Goal: Information Seeking & Learning: Learn about a topic

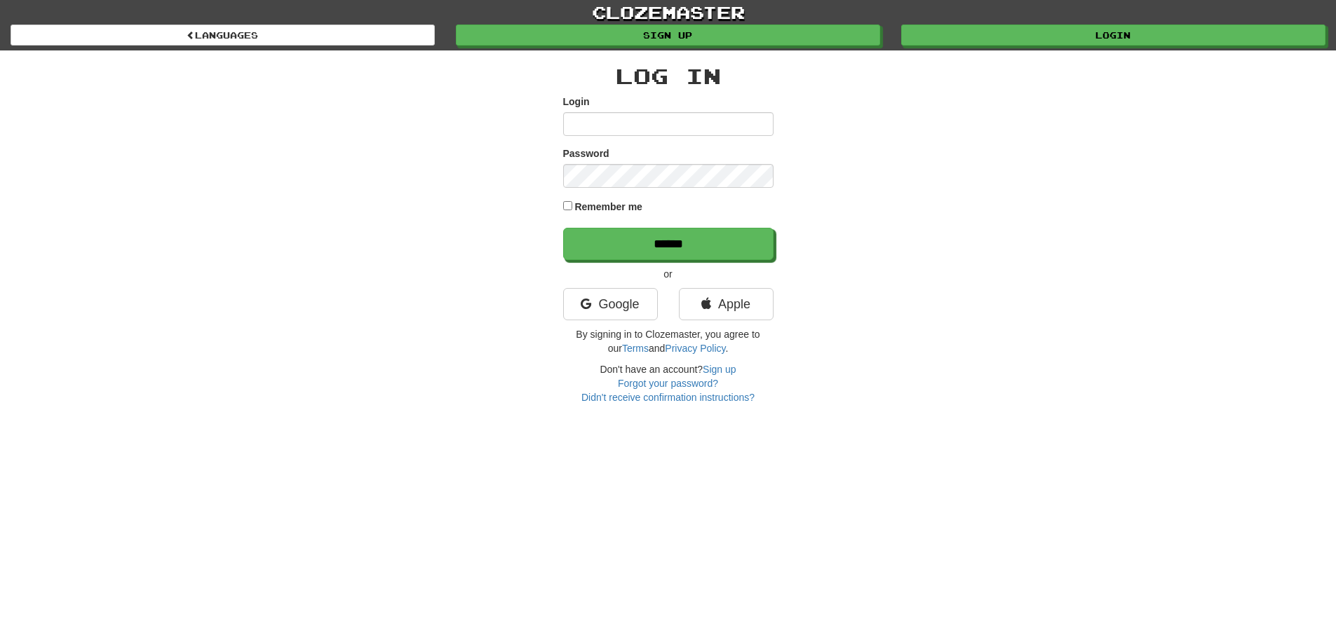
click at [625, 110] on div "Login" at bounding box center [668, 115] width 210 height 41
click at [625, 121] on input "Login" at bounding box center [668, 124] width 210 height 24
type input "**********"
click at [563, 228] on input "******" at bounding box center [668, 244] width 210 height 32
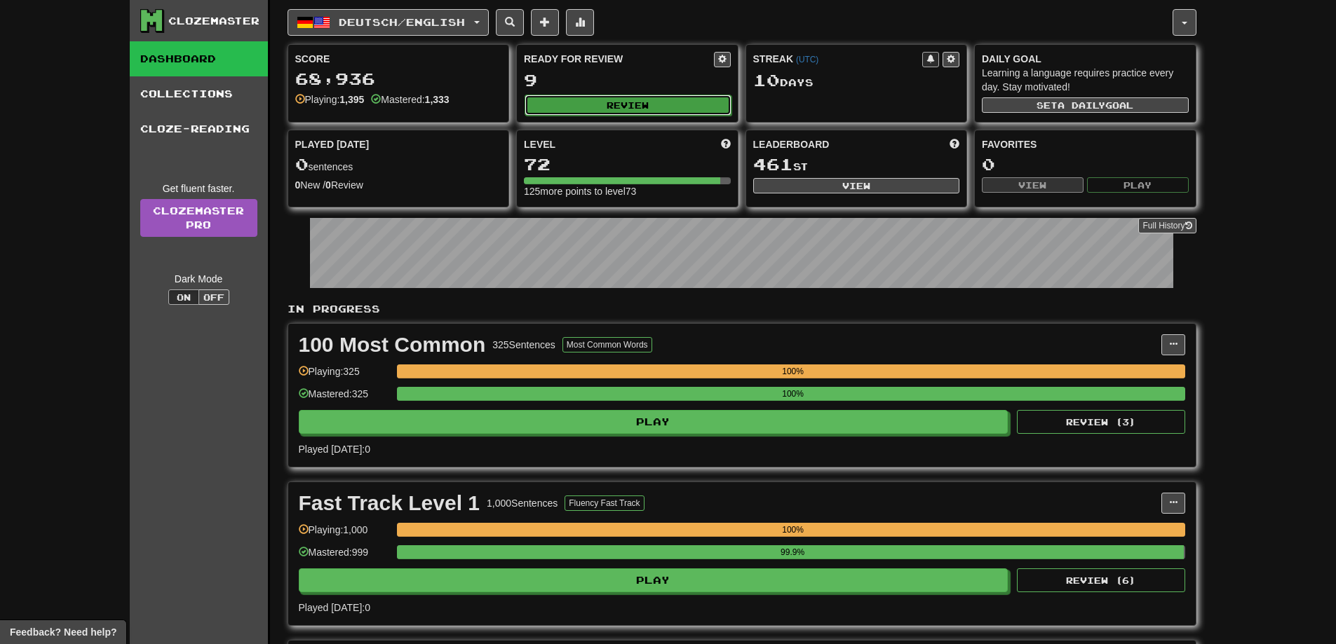
click at [555, 109] on button "Review" at bounding box center [628, 105] width 207 height 21
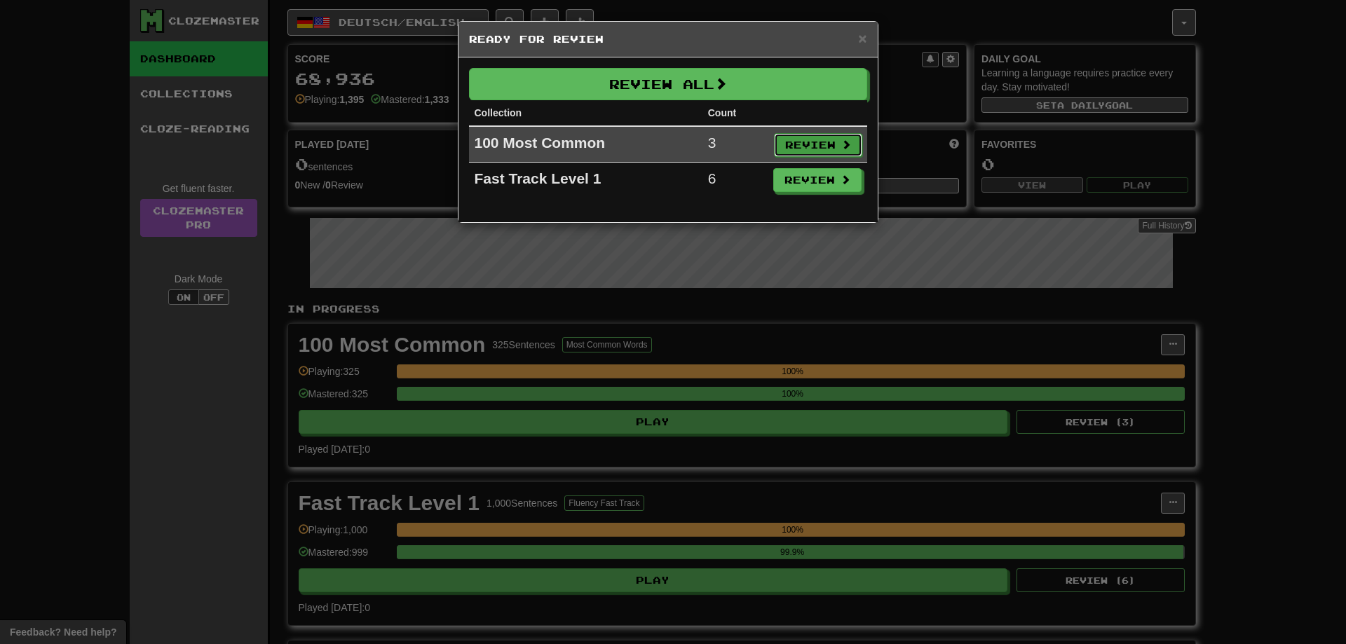
click at [820, 135] on button "Review" at bounding box center [818, 145] width 88 height 24
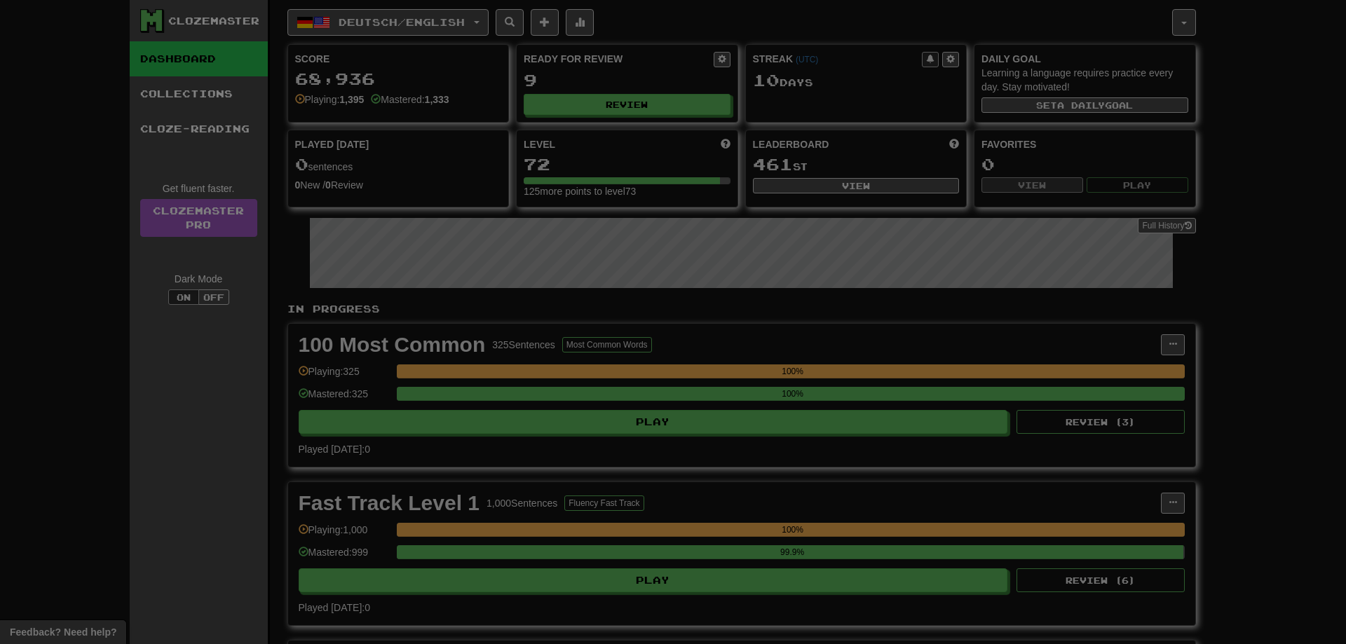
select select "**"
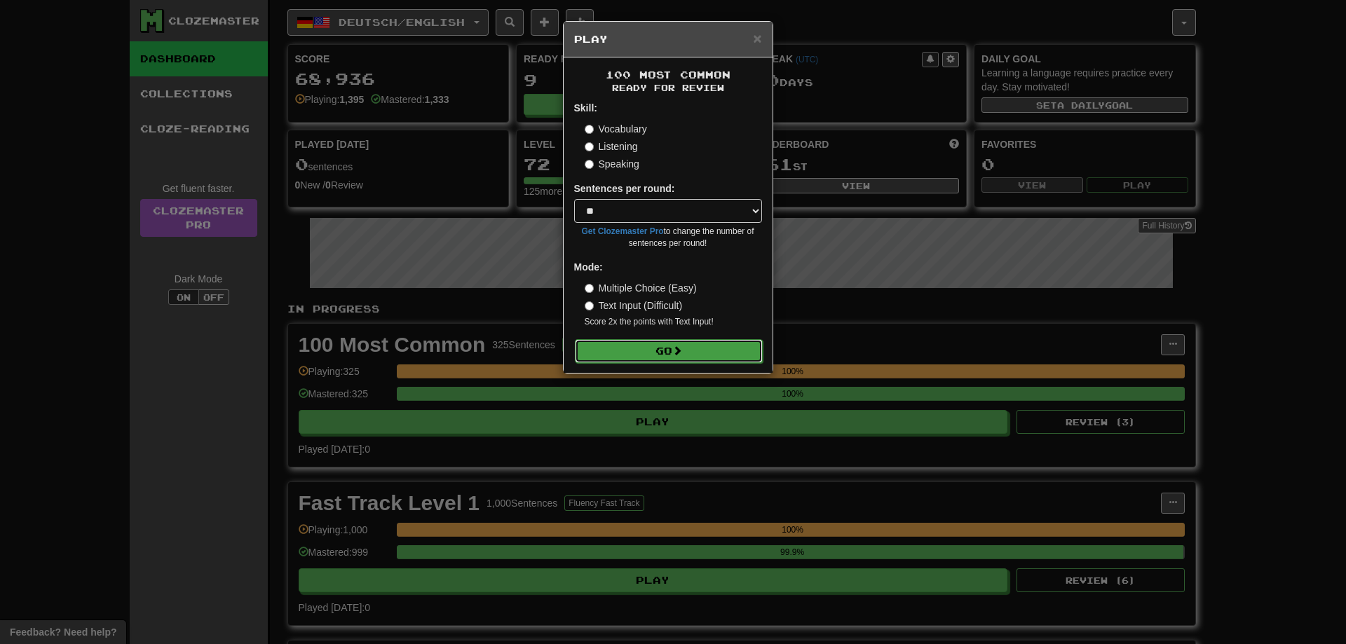
click at [663, 353] on button "Go" at bounding box center [669, 351] width 188 height 24
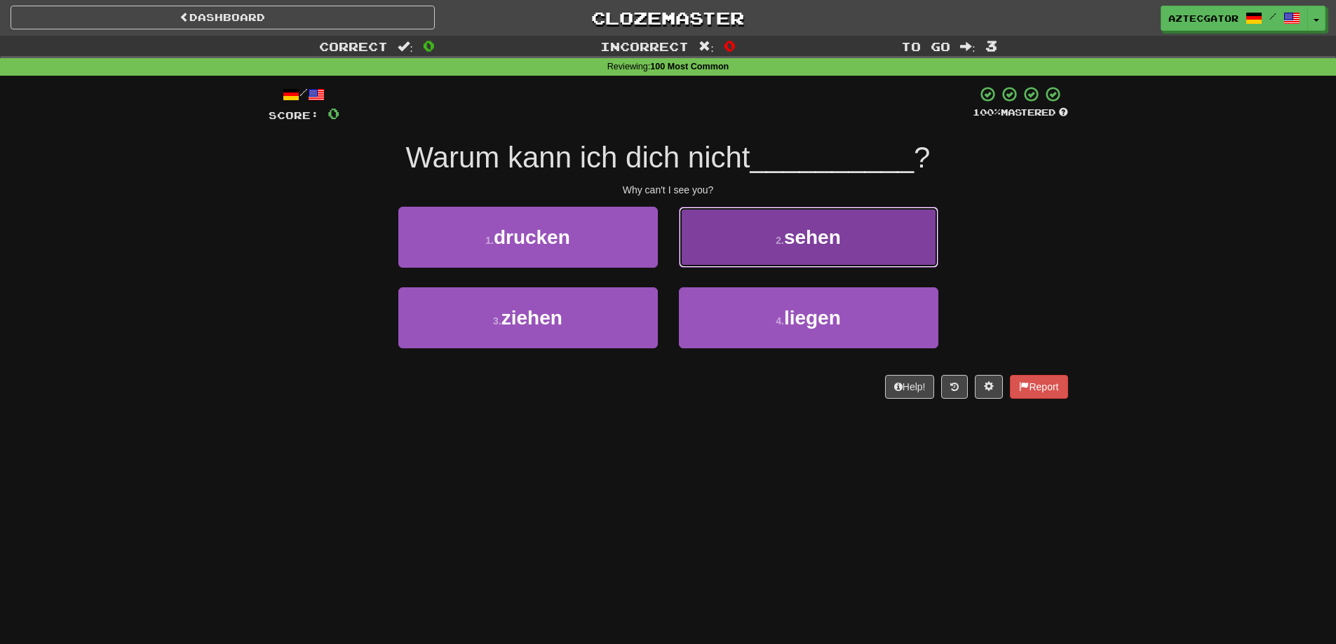
click at [721, 251] on button "2 . sehen" at bounding box center [808, 237] width 259 height 61
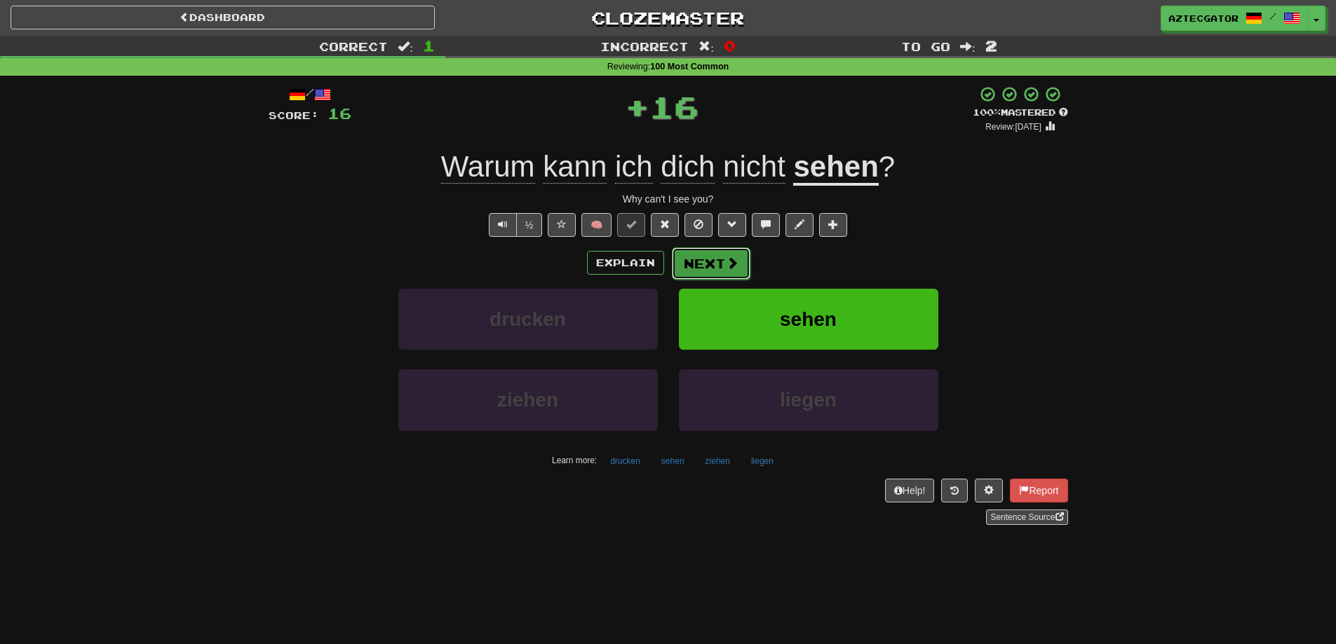
click at [727, 267] on span at bounding box center [732, 263] width 13 height 13
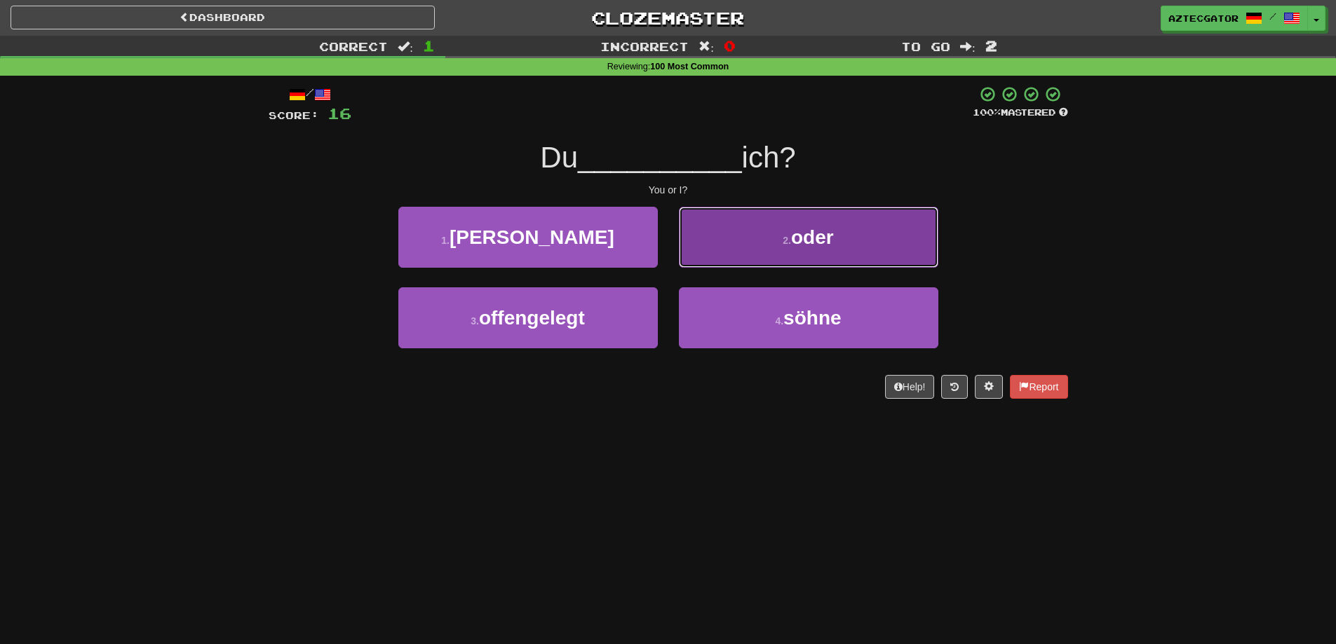
click at [736, 250] on button "2 . oder" at bounding box center [808, 237] width 259 height 61
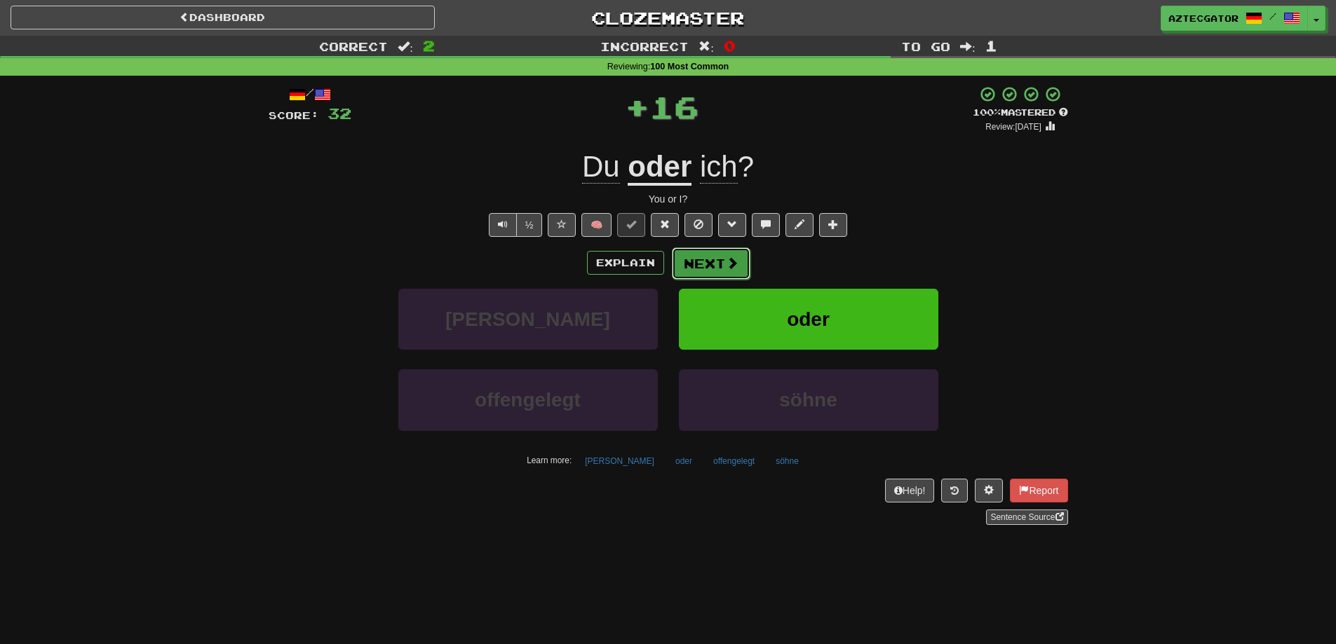
click at [726, 262] on span at bounding box center [732, 263] width 13 height 13
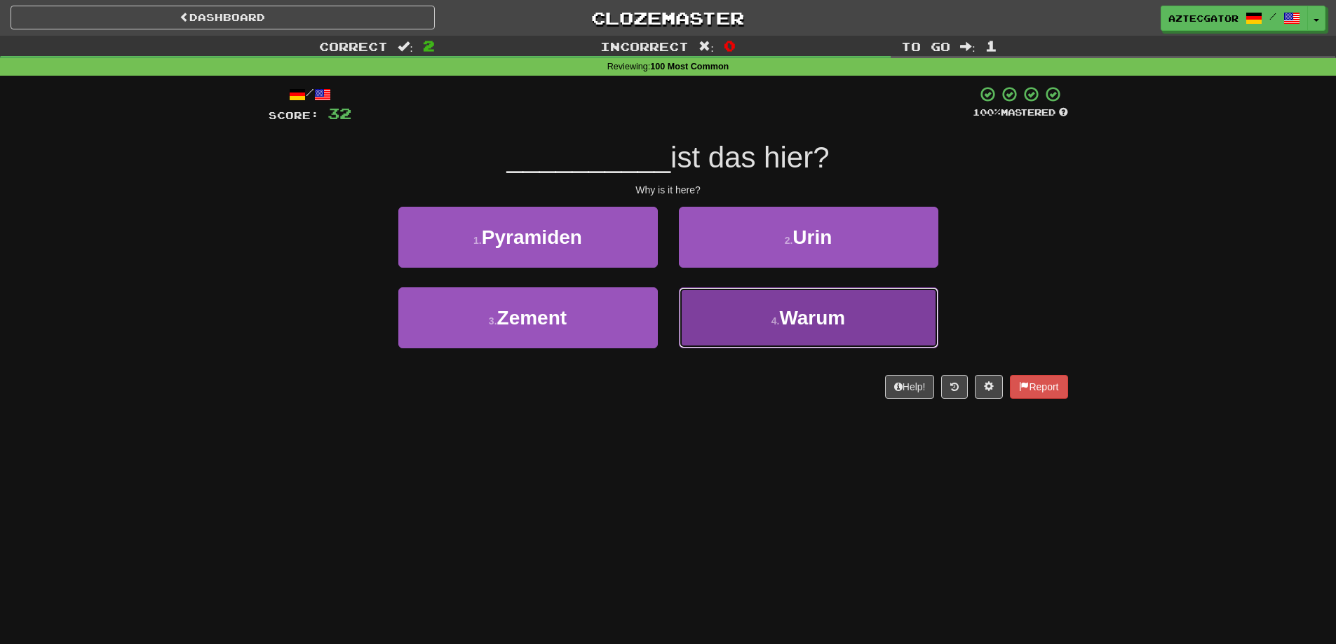
click at [757, 328] on button "4 . Warum" at bounding box center [808, 318] width 259 height 61
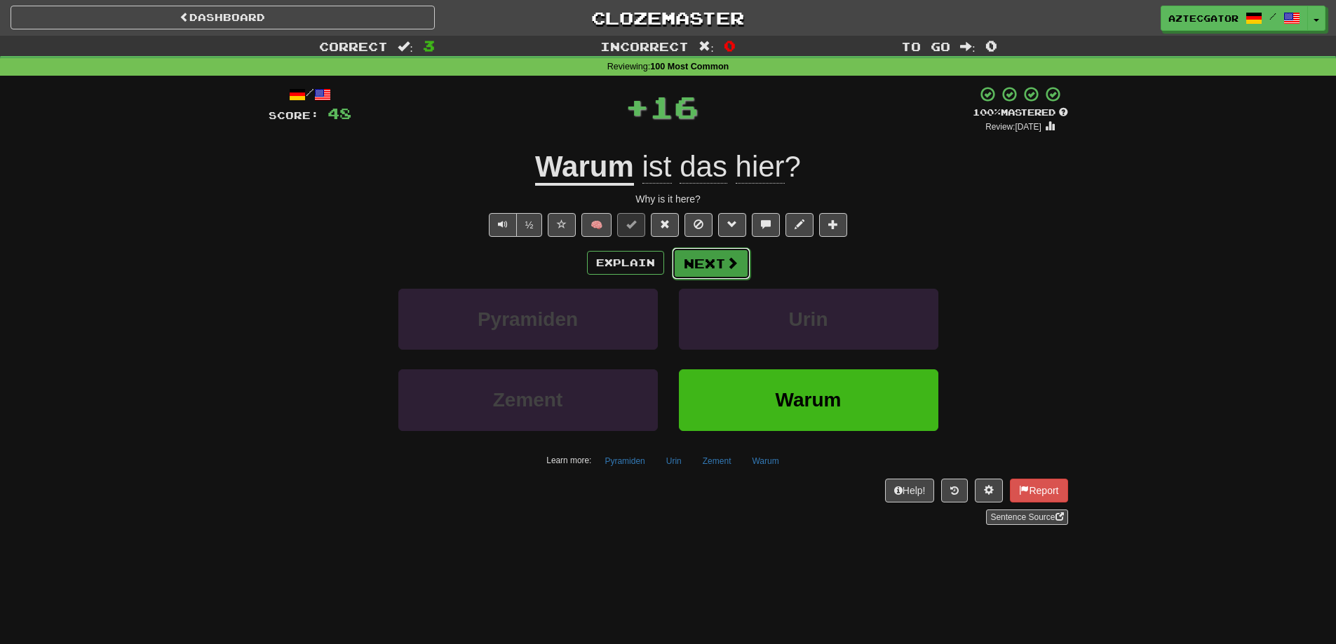
click at [719, 263] on button "Next" at bounding box center [711, 264] width 79 height 32
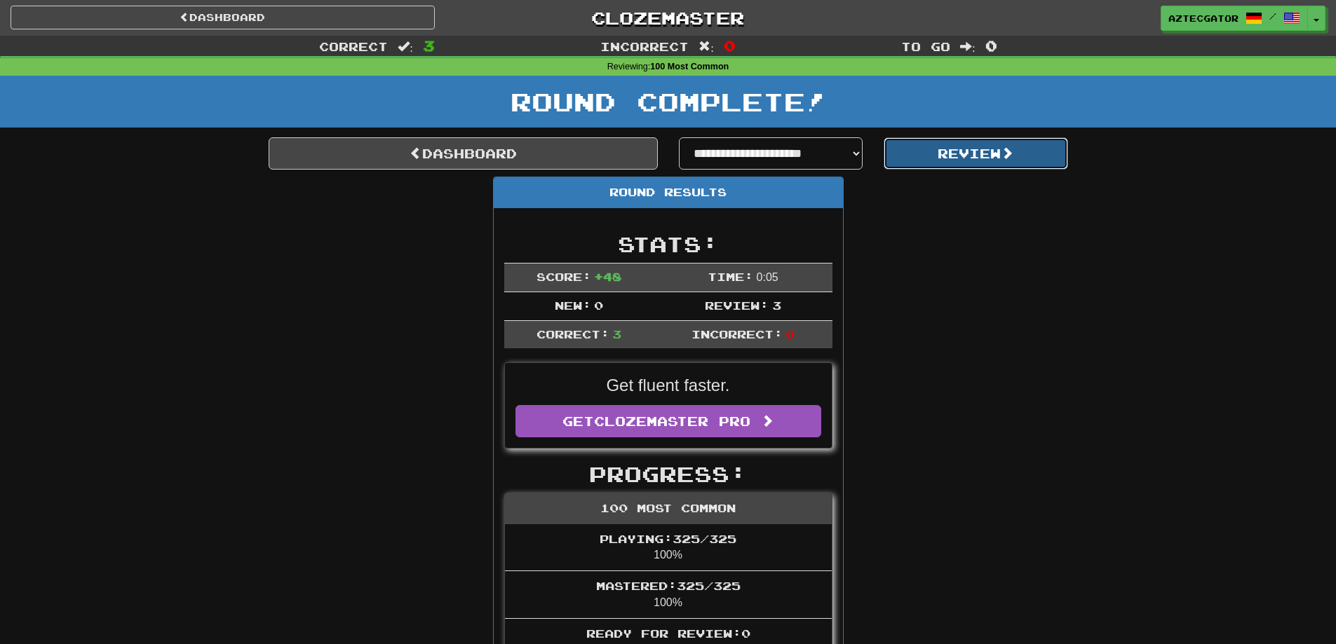
click at [938, 155] on button "Review" at bounding box center [976, 153] width 184 height 32
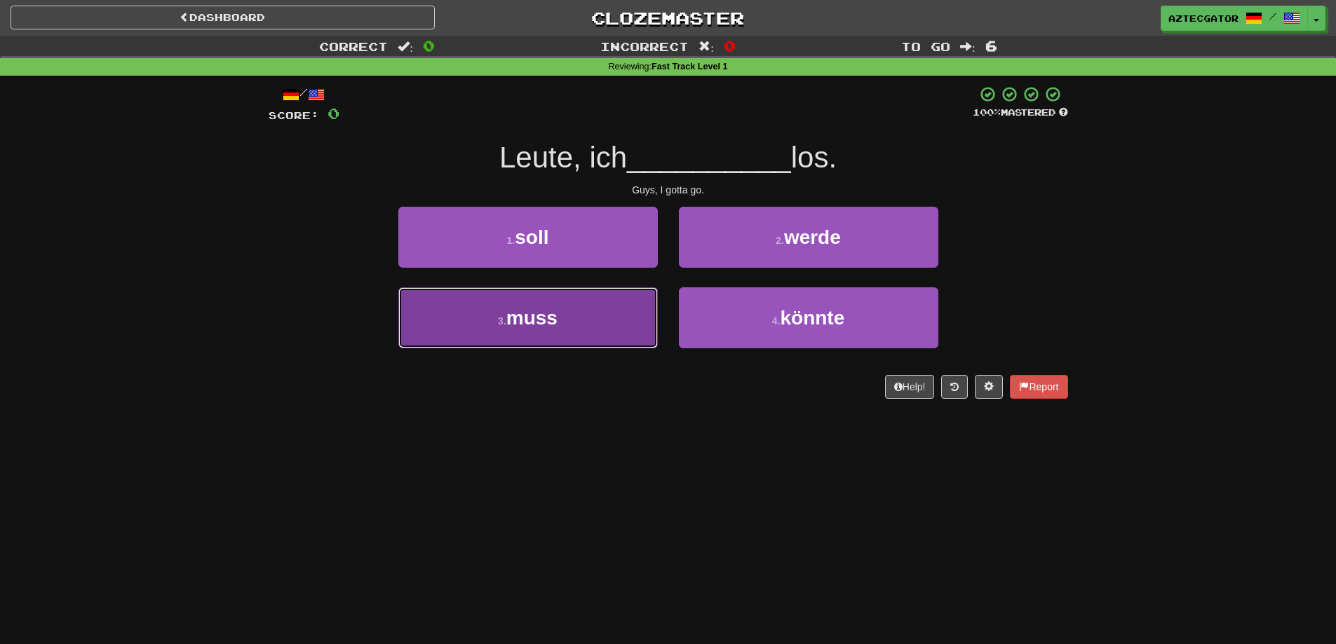
click at [609, 315] on button "3 . muss" at bounding box center [527, 318] width 259 height 61
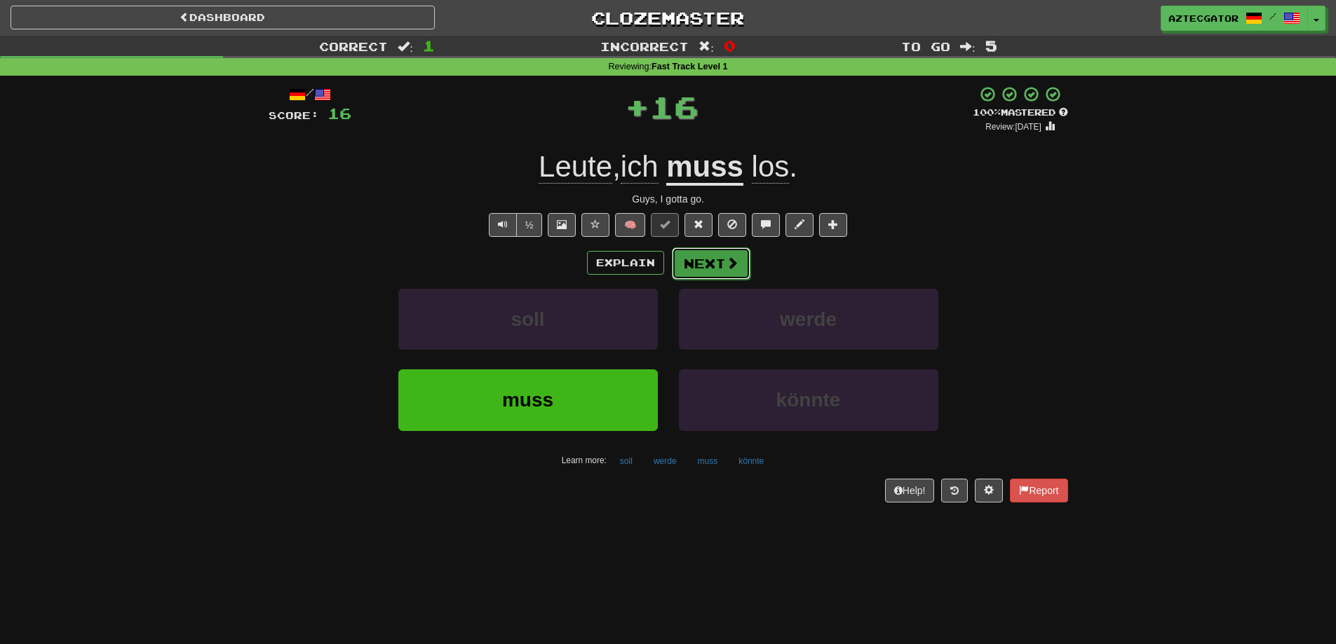
click at [738, 264] on button "Next" at bounding box center [711, 264] width 79 height 32
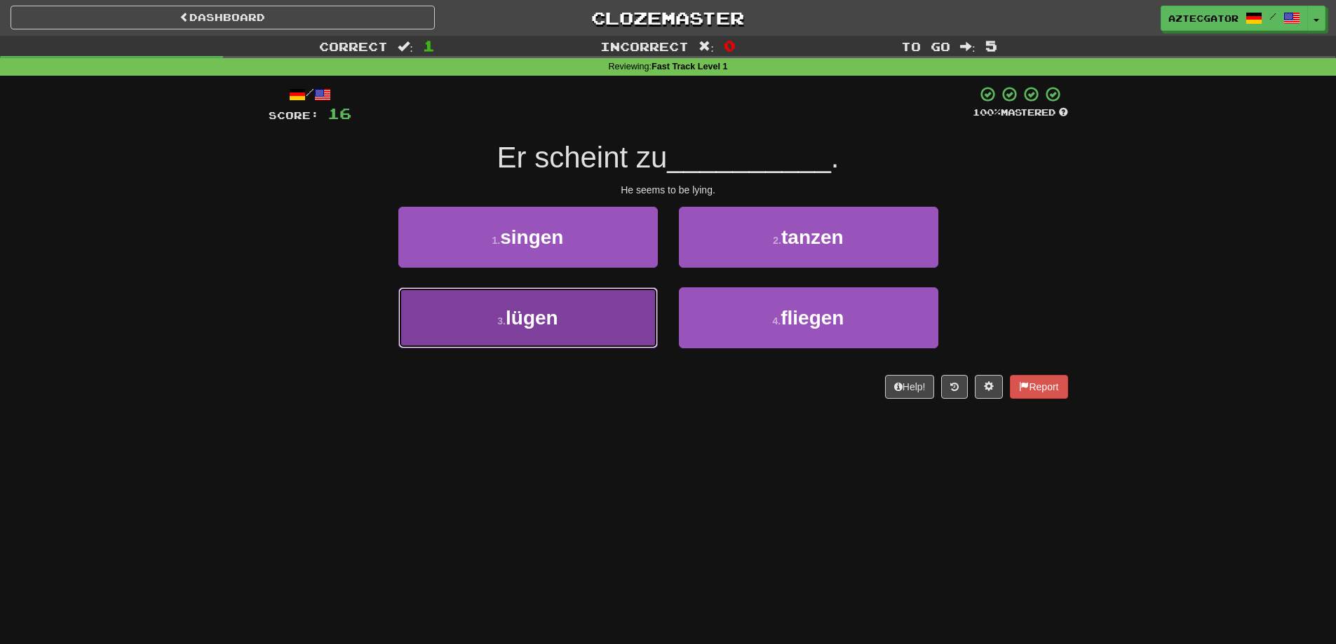
click at [614, 320] on button "3 . lügen" at bounding box center [527, 318] width 259 height 61
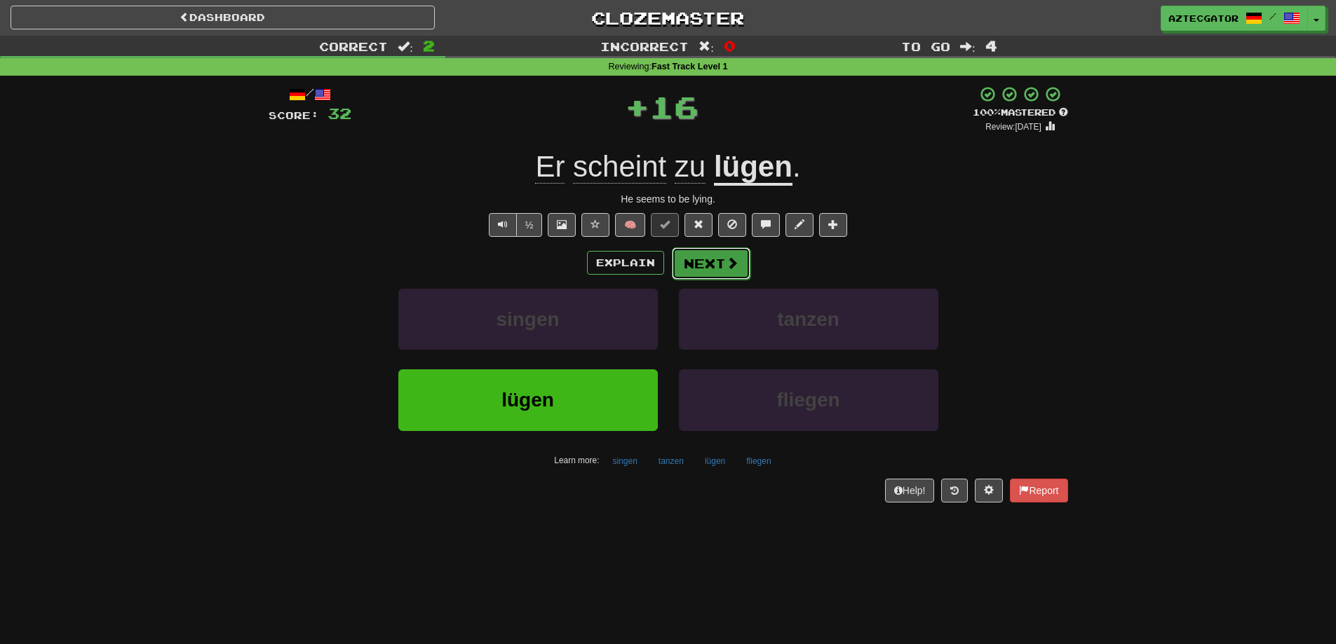
click at [703, 266] on button "Next" at bounding box center [711, 264] width 79 height 32
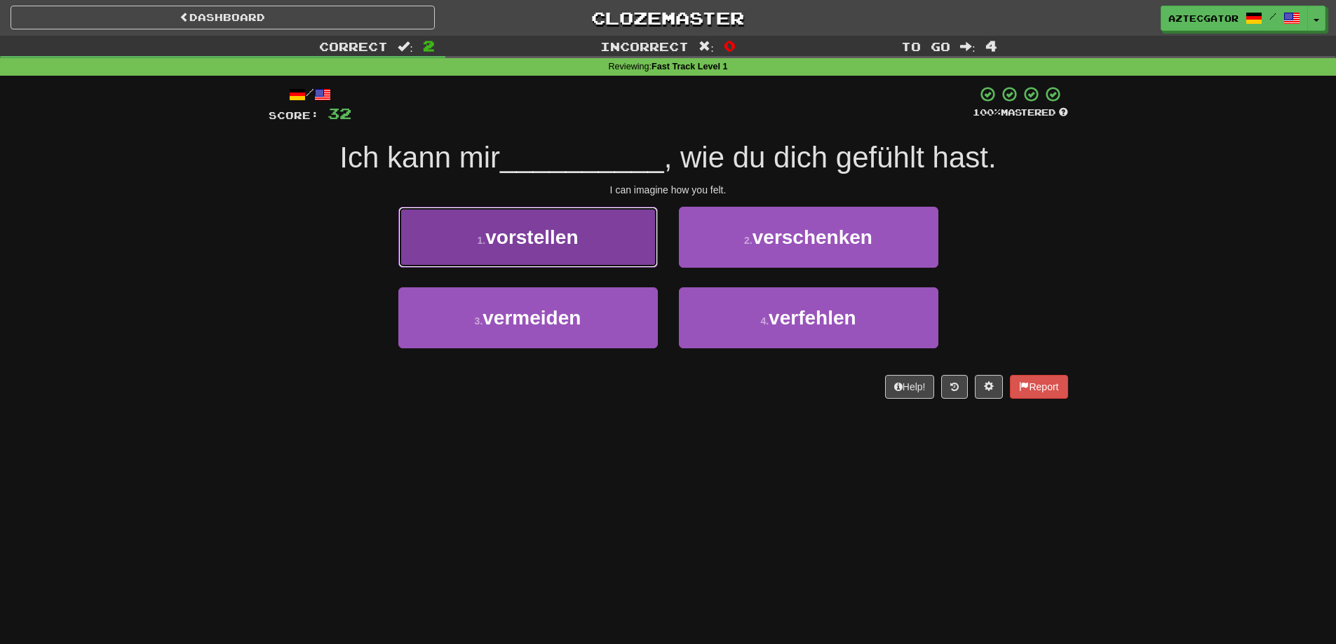
click at [532, 231] on span "vorstellen" at bounding box center [531, 237] width 93 height 22
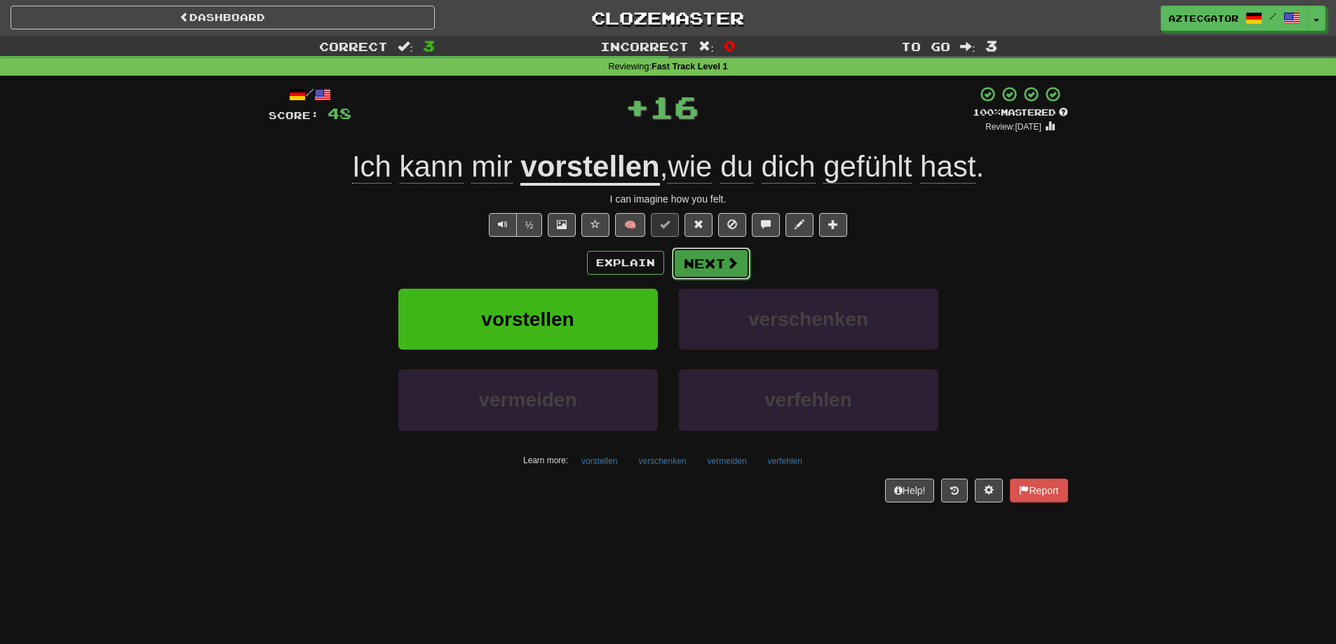
click at [690, 250] on button "Next" at bounding box center [711, 264] width 79 height 32
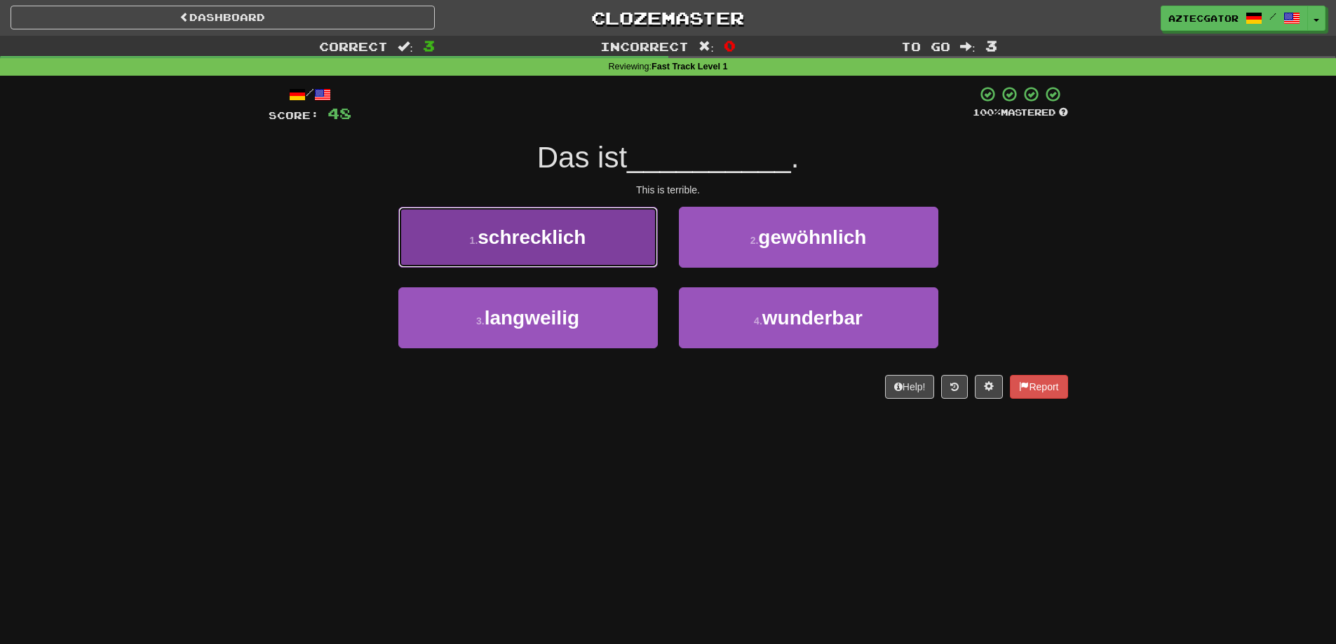
click at [640, 251] on button "1 . schrecklich" at bounding box center [527, 237] width 259 height 61
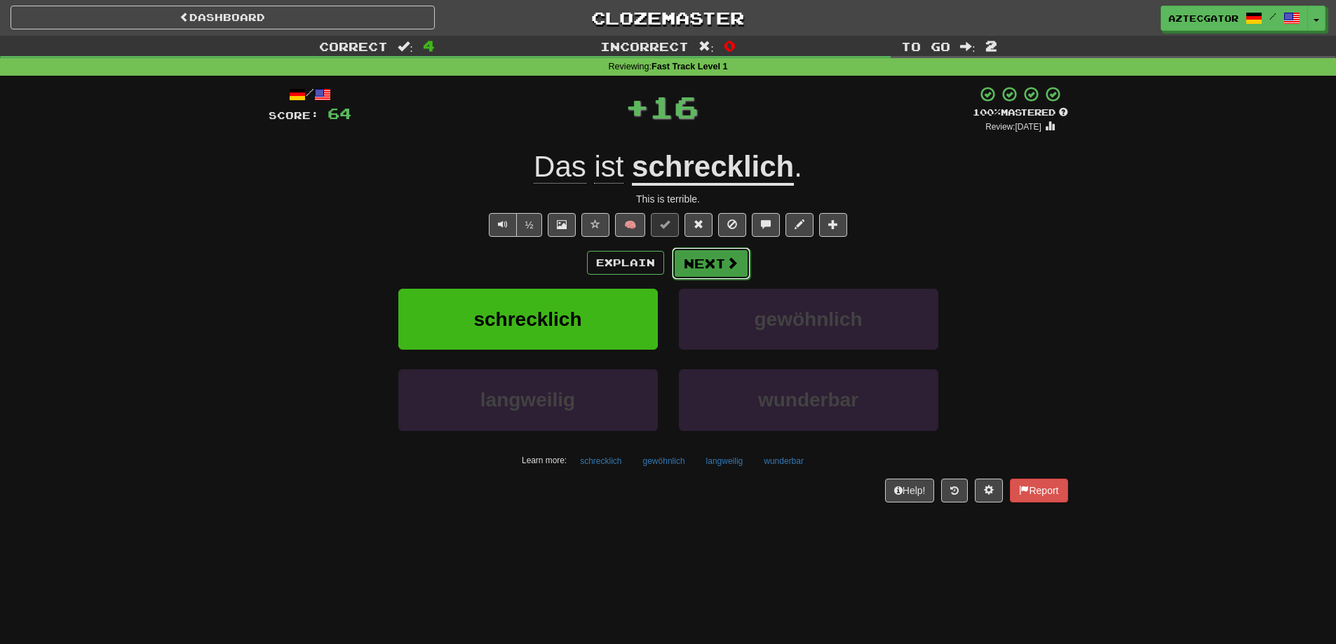
click at [696, 260] on button "Next" at bounding box center [711, 264] width 79 height 32
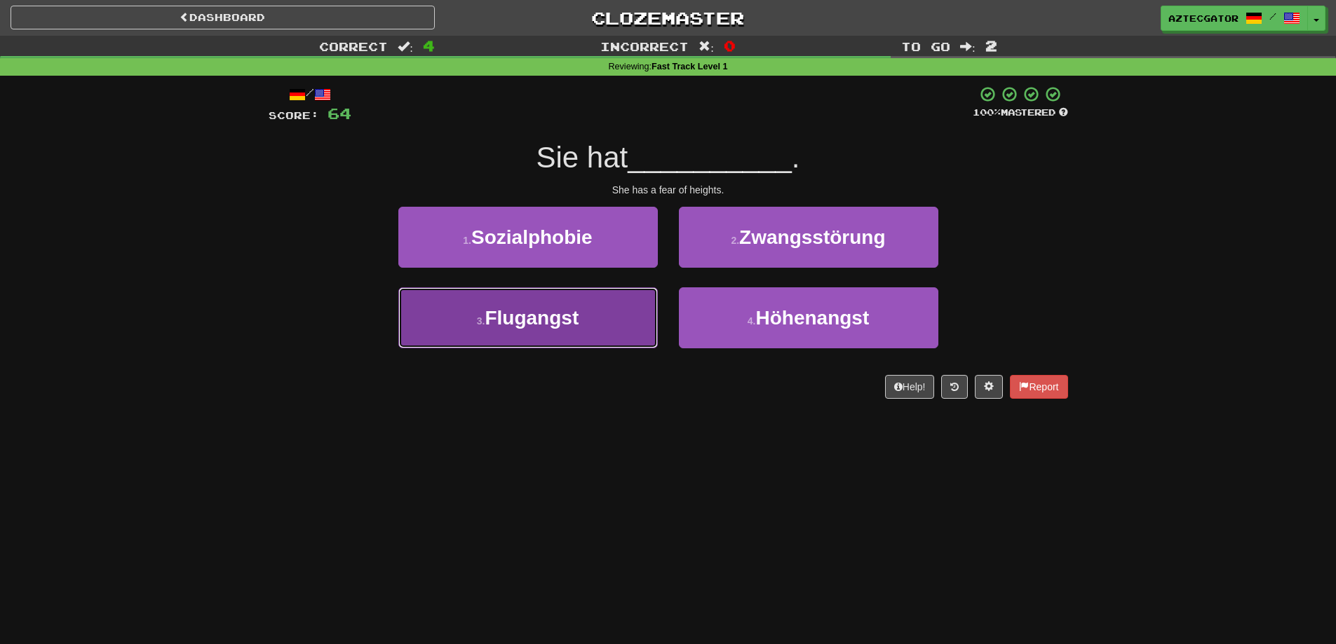
click at [630, 341] on button "3 . Flugangst" at bounding box center [527, 318] width 259 height 61
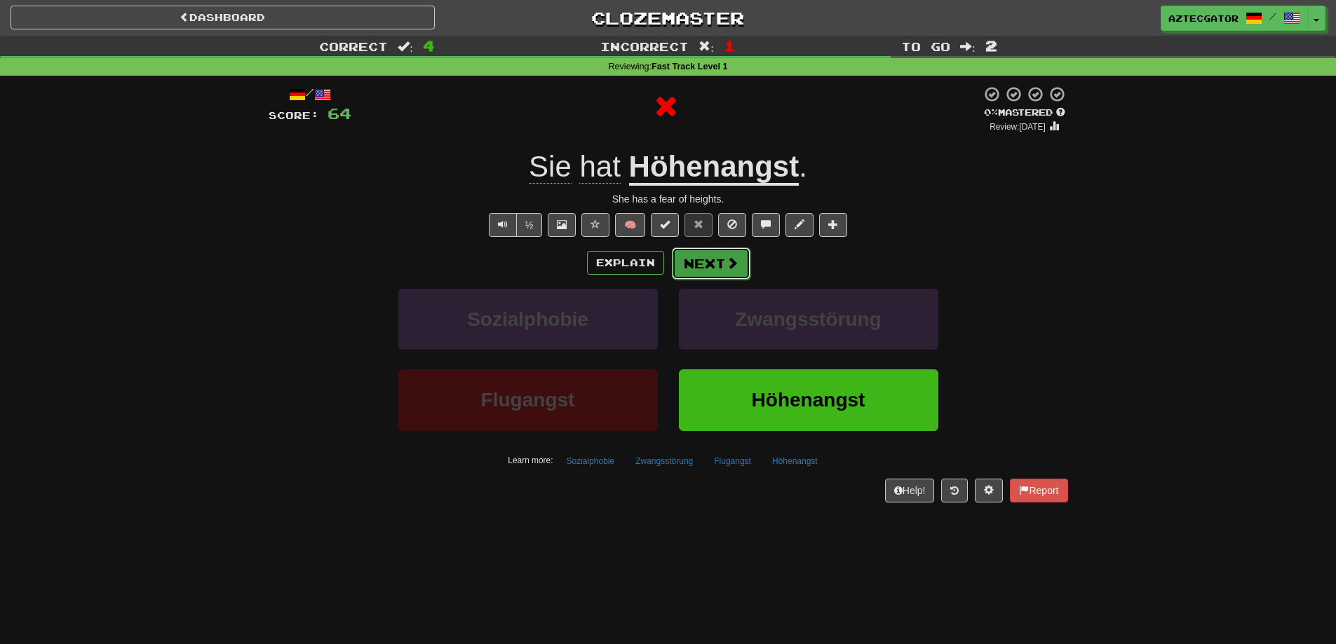
click at [703, 271] on button "Next" at bounding box center [711, 264] width 79 height 32
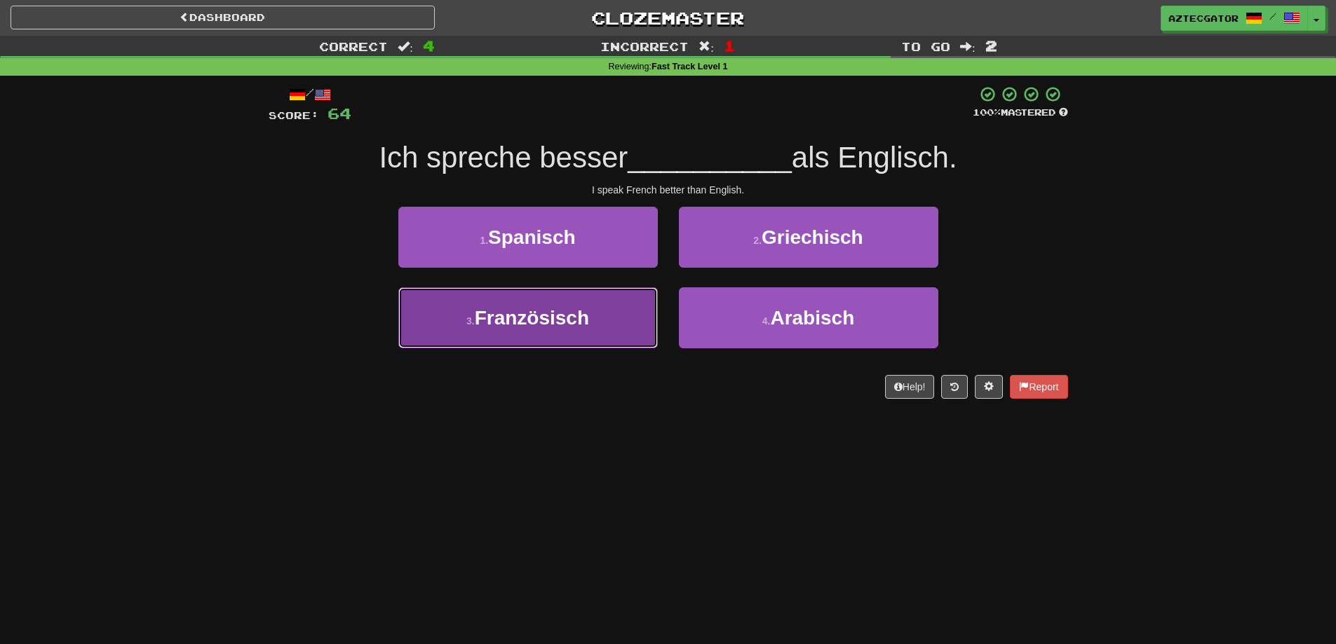
click at [589, 309] on span "Französisch" at bounding box center [532, 318] width 114 height 22
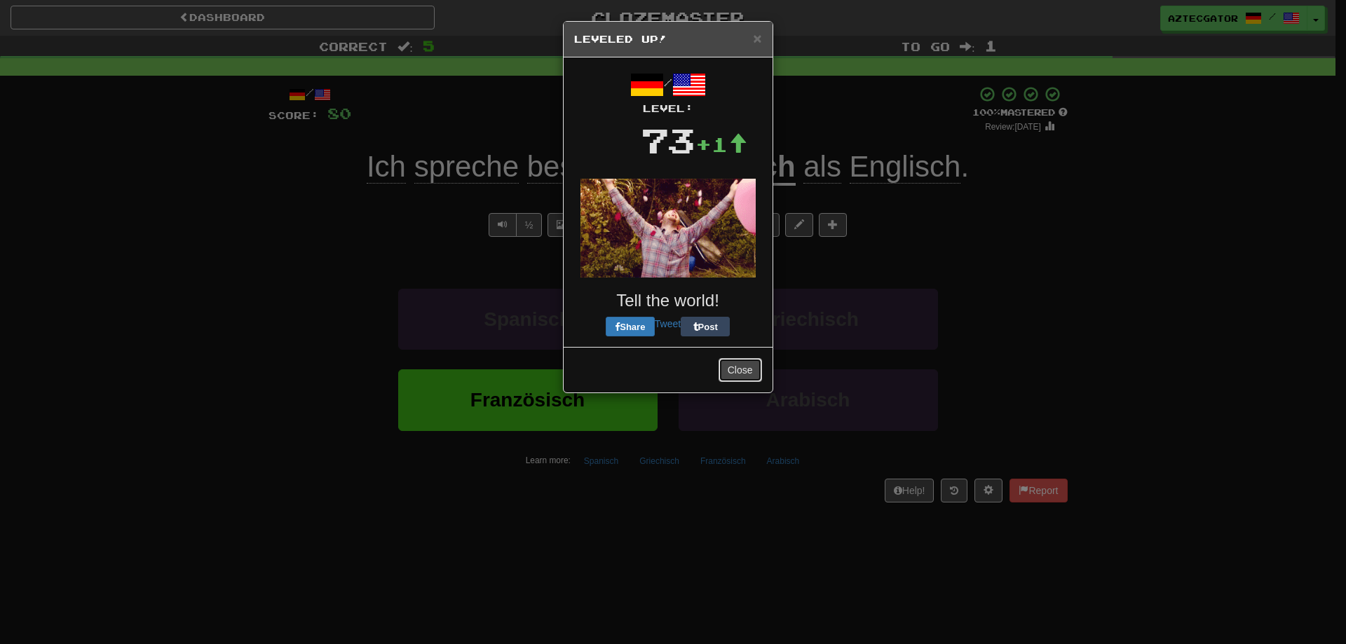
click at [734, 358] on button "Close" at bounding box center [740, 370] width 43 height 24
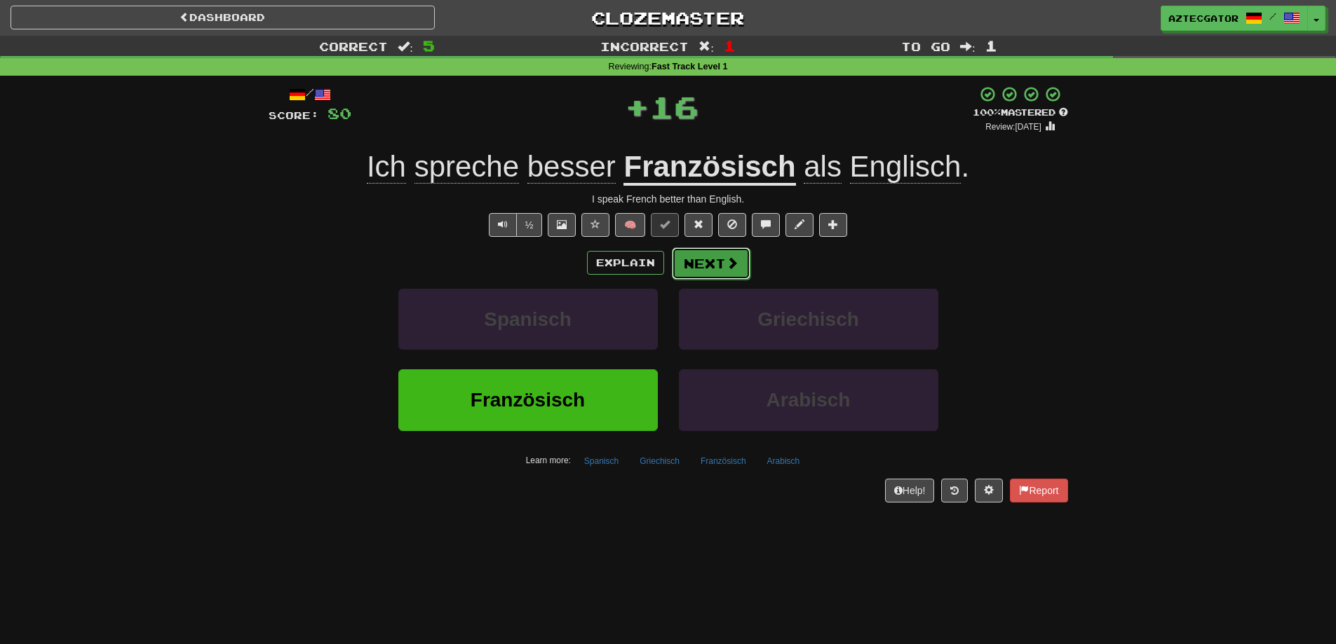
click at [720, 263] on button "Next" at bounding box center [711, 264] width 79 height 32
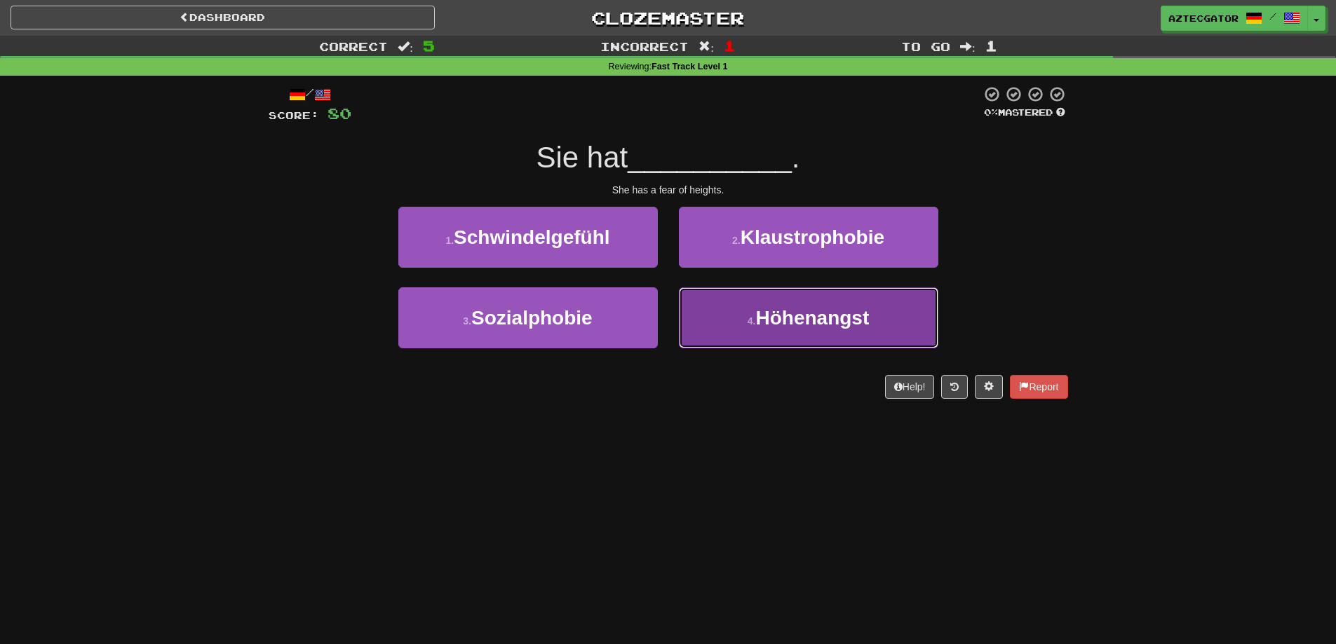
click at [771, 323] on span "Höhenangst" at bounding box center [812, 318] width 114 height 22
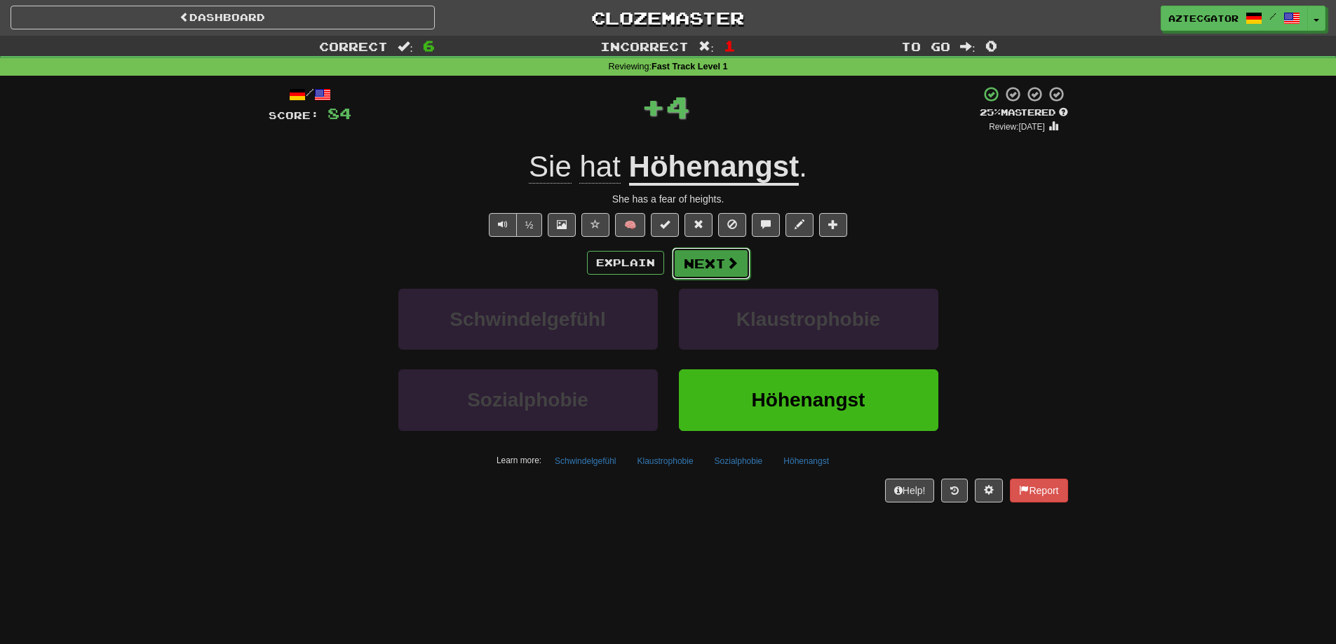
click at [726, 264] on span at bounding box center [732, 263] width 13 height 13
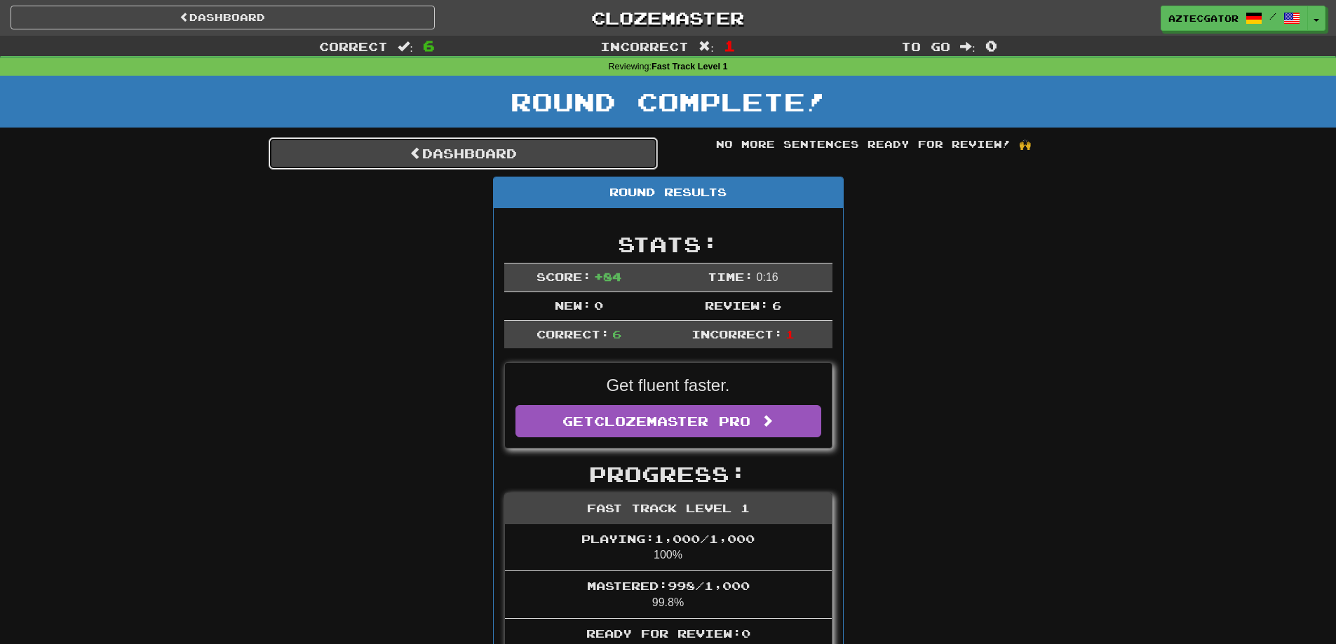
click at [562, 151] on link "Dashboard" at bounding box center [463, 153] width 389 height 32
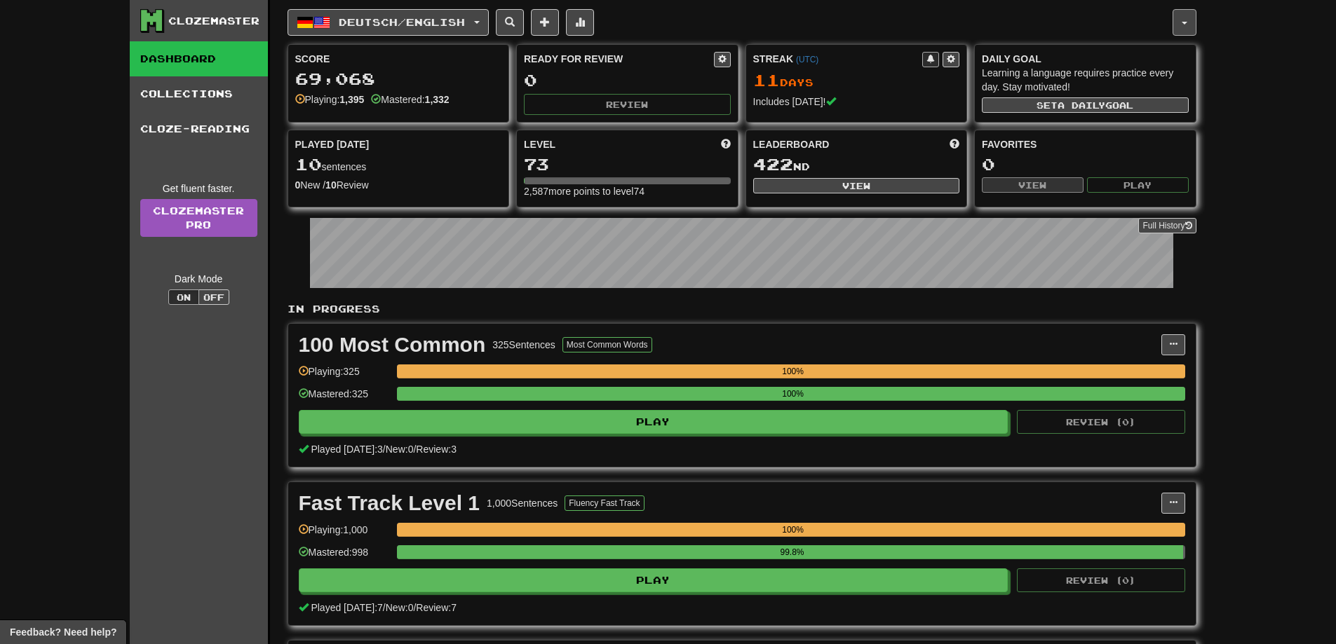
click at [1184, 22] on span "button" at bounding box center [1185, 23] width 6 height 3
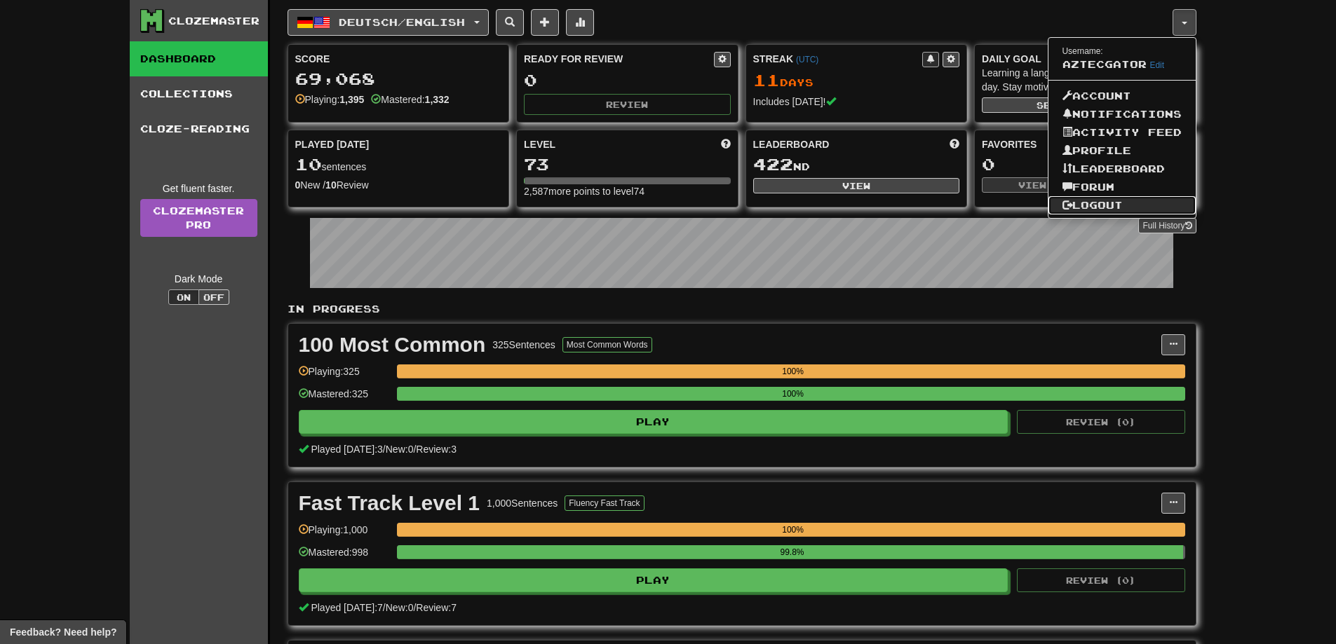
click at [1101, 199] on link "Logout" at bounding box center [1121, 205] width 147 height 18
